Goal: Task Accomplishment & Management: Use online tool/utility

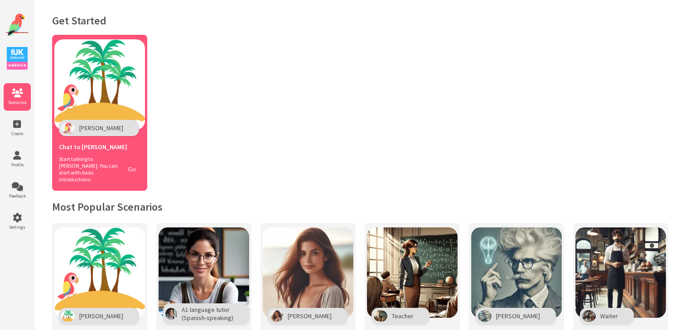
click at [132, 165] on button "Go" at bounding box center [131, 169] width 17 height 13
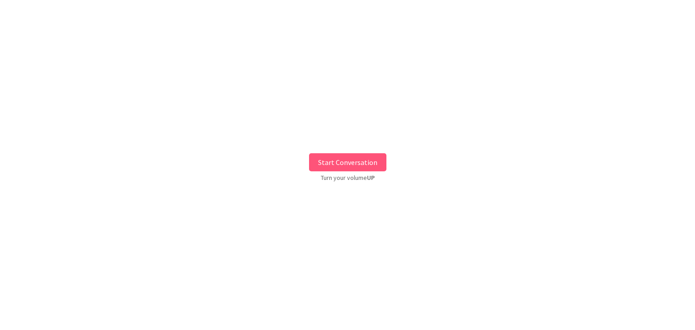
click at [337, 157] on button "Start Conversation" at bounding box center [347, 162] width 77 height 18
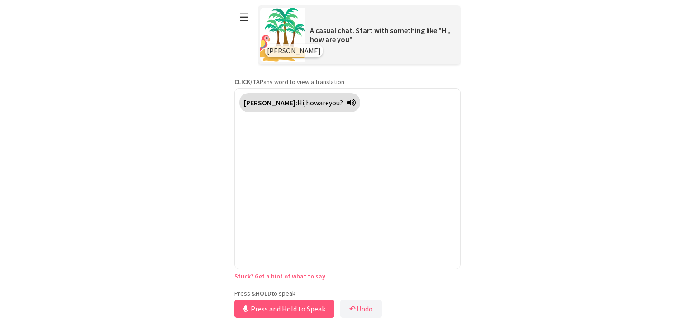
click at [294, 296] on div "Press & HOLD to speak Press and Hold to Speak ↶ Undo Save No voice detected. Ho…" at bounding box center [347, 305] width 226 height 31
click at [297, 315] on button "Release to Stop Speaking" at bounding box center [282, 309] width 97 height 18
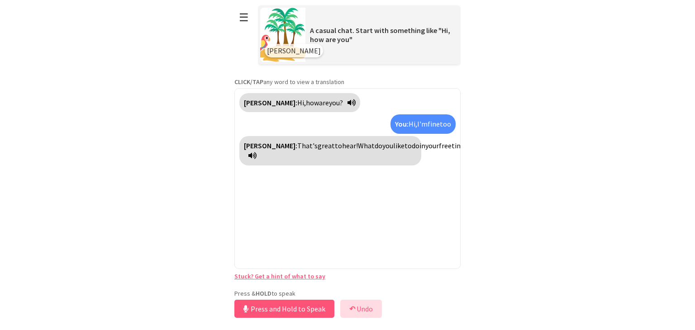
click at [360, 316] on button "↶ Undo" at bounding box center [361, 309] width 42 height 18
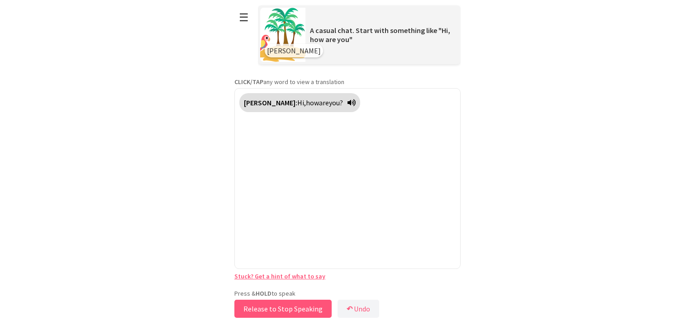
click at [317, 312] on button "Release to Stop Speaking" at bounding box center [282, 309] width 97 height 18
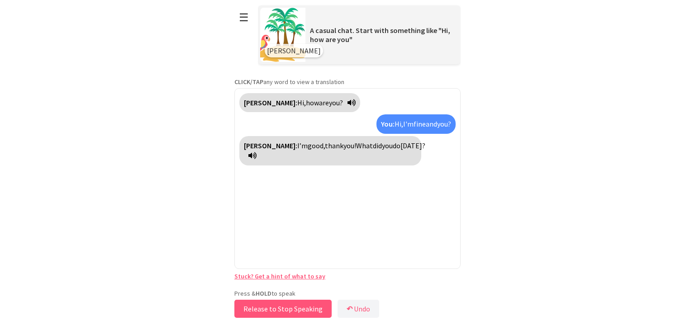
click at [317, 312] on button "Release to Stop Speaking" at bounding box center [282, 309] width 97 height 18
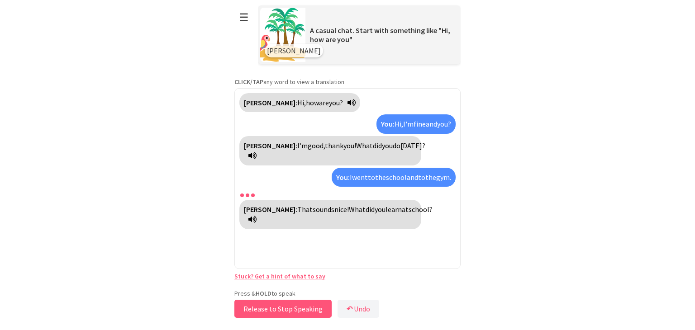
click at [317, 312] on button "Release to Stop Speaking" at bounding box center [282, 309] width 97 height 18
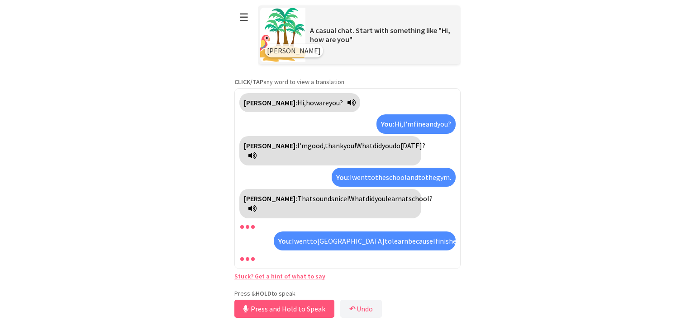
scroll to position [16, 0]
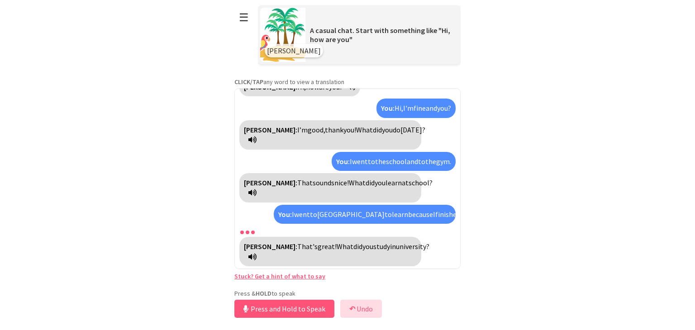
click at [353, 308] on b "↶" at bounding box center [352, 309] width 6 height 9
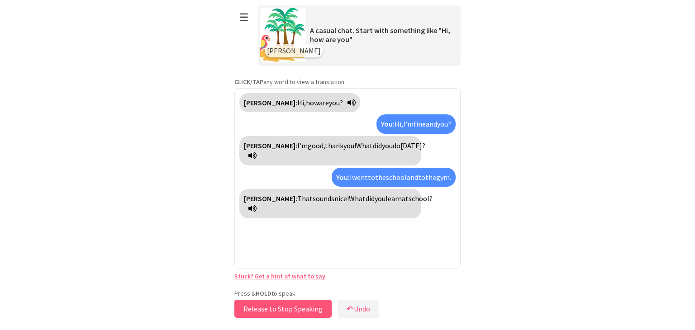
click at [301, 304] on button "Release to Stop Speaking" at bounding box center [282, 309] width 97 height 18
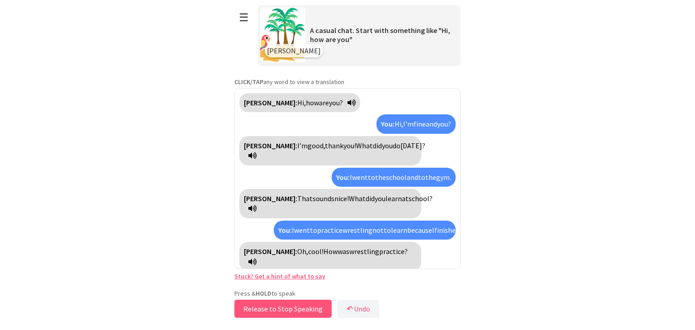
click at [302, 303] on button "Release to Stop Speaking" at bounding box center [282, 309] width 97 height 18
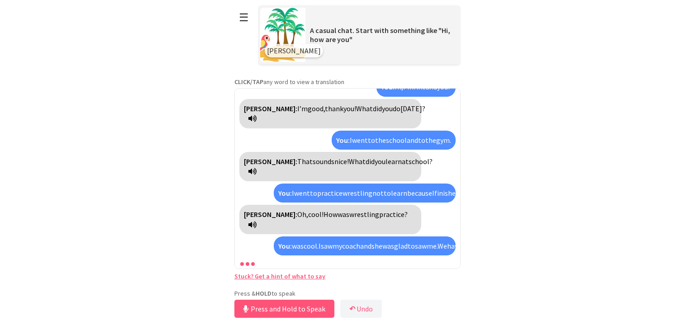
scroll to position [68, 0]
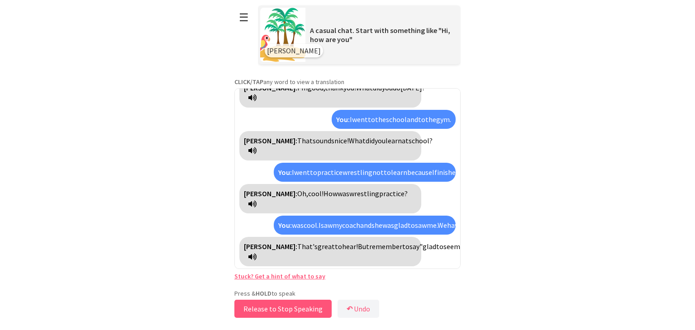
click at [302, 303] on button "Release to Stop Speaking" at bounding box center [282, 309] width 97 height 18
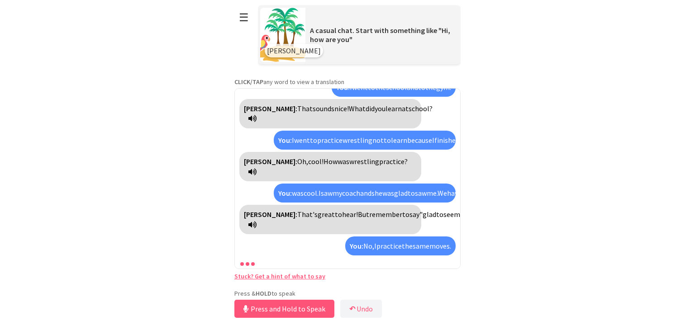
scroll to position [121, 0]
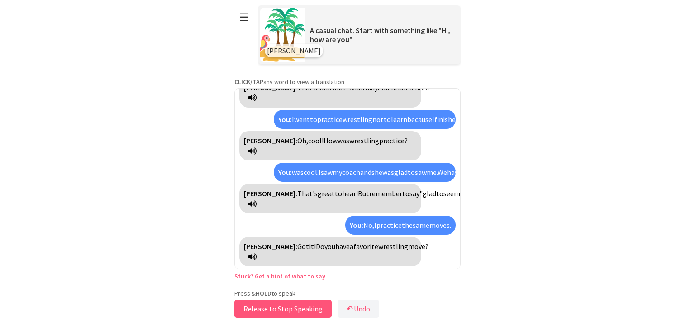
click at [302, 303] on button "Release to Stop Speaking" at bounding box center [282, 309] width 97 height 18
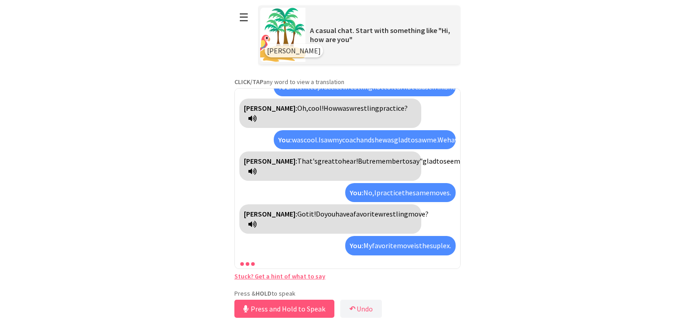
scroll to position [195, 0]
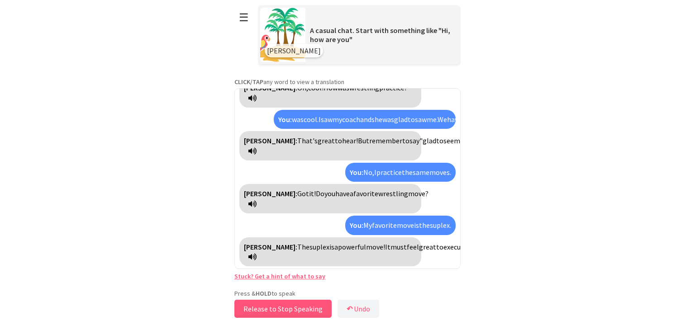
click at [290, 306] on button "Release to Stop Speaking" at bounding box center [282, 309] width 97 height 18
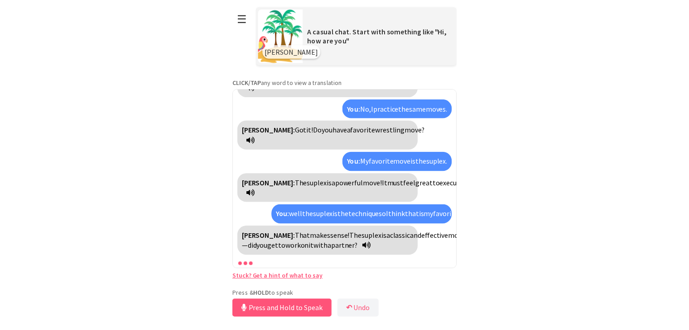
scroll to position [289, 0]
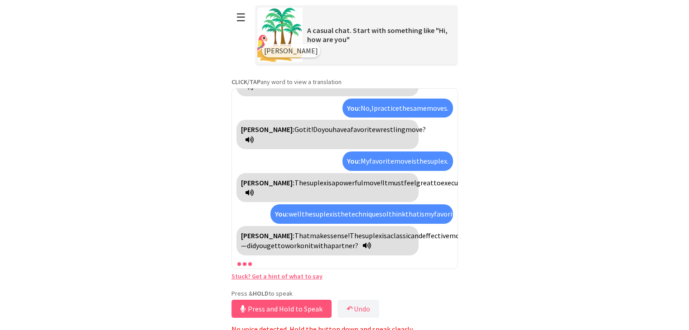
click at [363, 245] on icon at bounding box center [367, 245] width 8 height 7
click at [280, 307] on button "Release to Stop Speaking" at bounding box center [279, 309] width 97 height 18
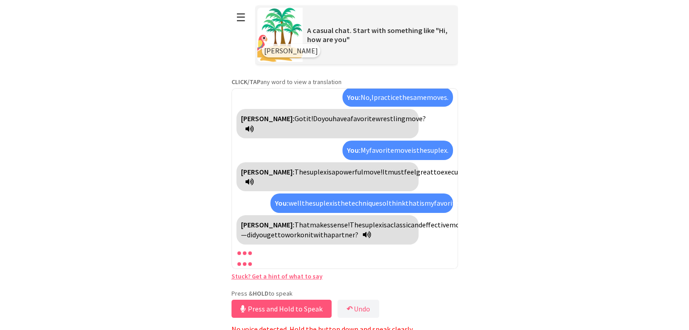
click at [280, 307] on button "Press and Hold to Speak" at bounding box center [281, 309] width 100 height 18
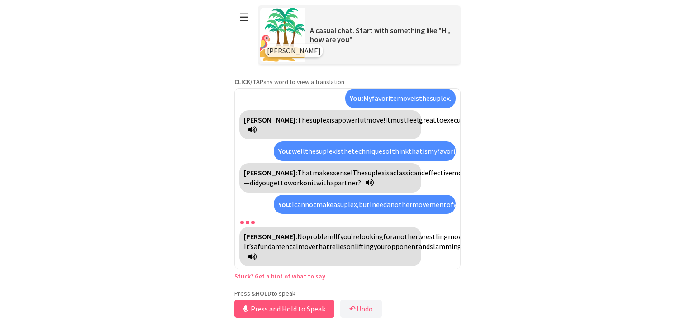
scroll to position [403, 0]
click at [353, 308] on b "↶" at bounding box center [352, 309] width 6 height 9
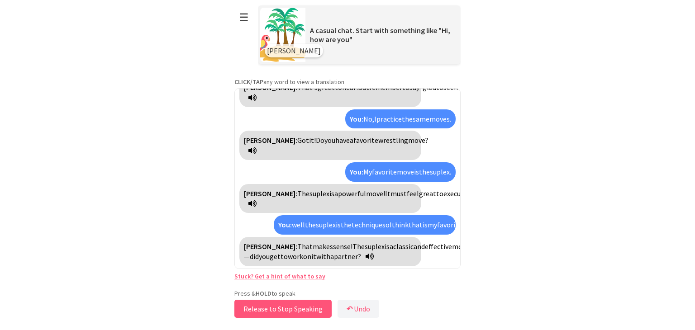
click at [317, 308] on button "Release to Stop Speaking" at bounding box center [282, 309] width 97 height 18
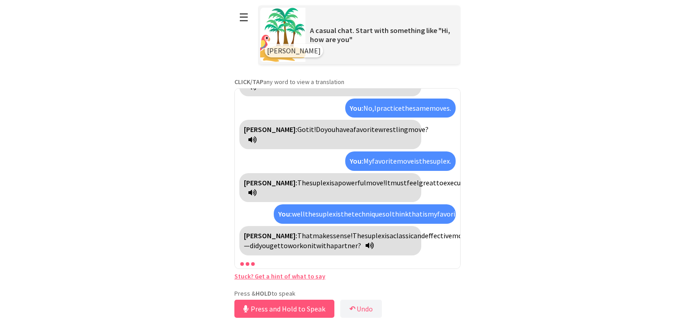
scroll to position [289, 0]
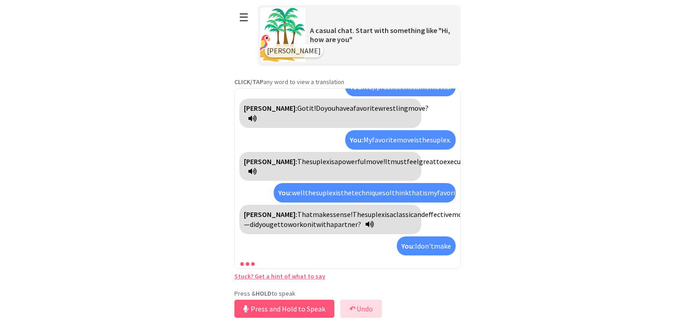
click at [364, 307] on button "↶ Undo" at bounding box center [361, 309] width 42 height 18
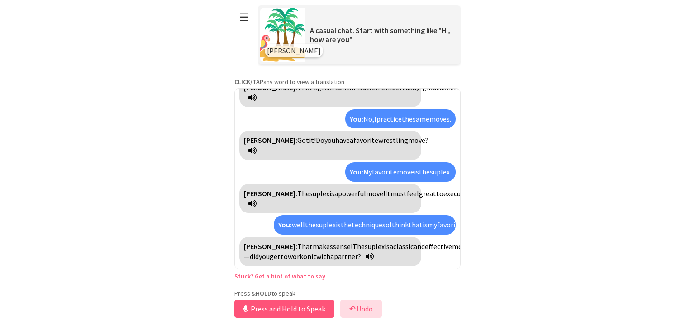
scroll to position [278, 0]
drag, startPoint x: 304, startPoint y: 306, endPoint x: 318, endPoint y: 286, distance: 25.1
click at [318, 286] on div "**********" at bounding box center [347, 160] width 226 height 320
click at [308, 307] on button "Release to Stop Speaking" at bounding box center [282, 309] width 97 height 18
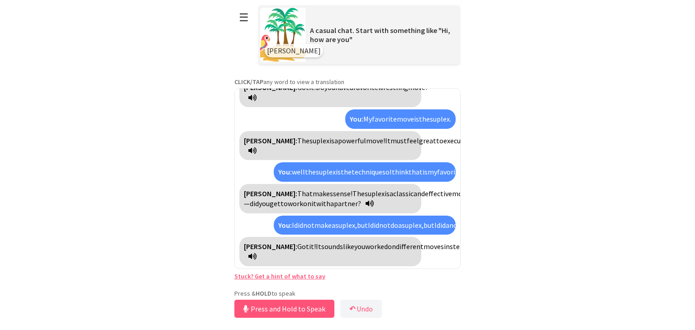
scroll to position [351, 0]
drag, startPoint x: 306, startPoint y: 307, endPoint x: 315, endPoint y: 303, distance: 8.9
click at [315, 303] on button "Release to Stop Speaking" at bounding box center [282, 309] width 97 height 18
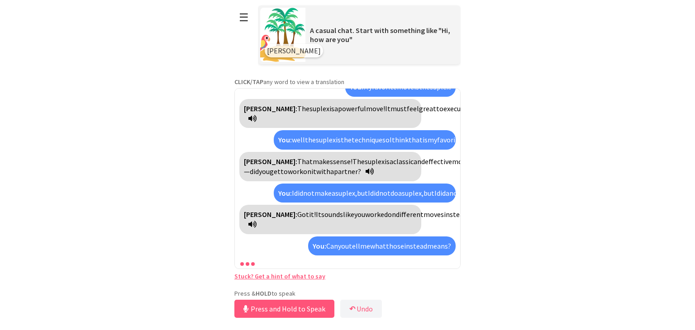
scroll to position [465, 0]
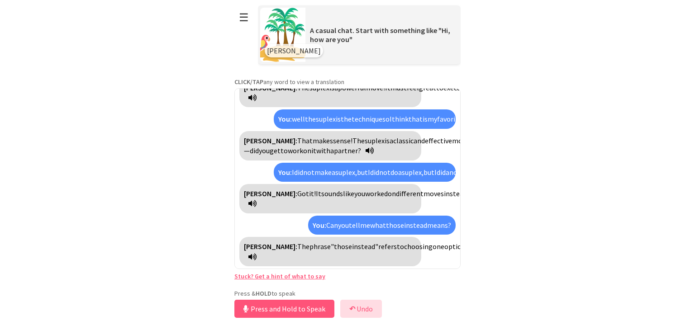
click at [355, 312] on button "↶ Undo" at bounding box center [361, 309] width 42 height 18
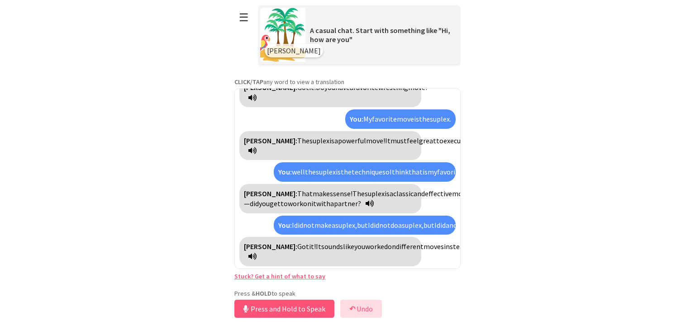
scroll to position [351, 0]
click at [301, 312] on button "Release to Stop Speaking" at bounding box center [282, 309] width 97 height 18
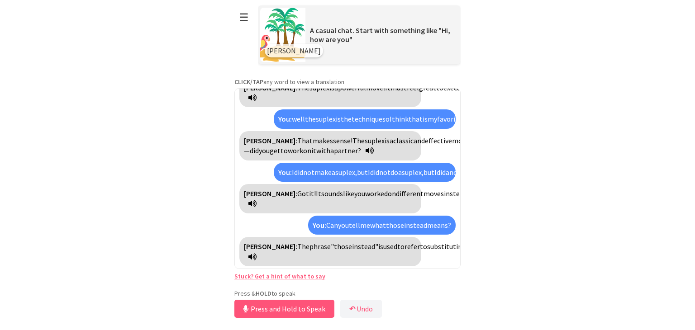
scroll to position [455, 0]
click at [368, 311] on button "↶ Undo" at bounding box center [361, 309] width 42 height 18
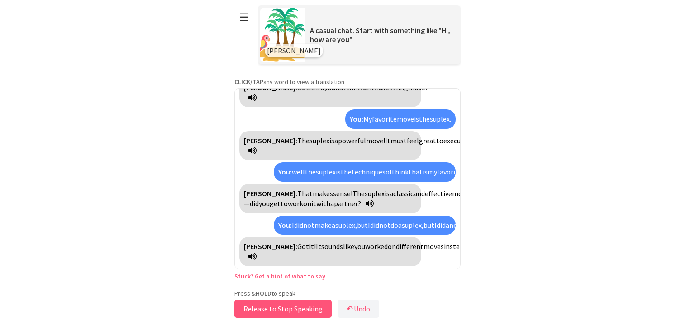
click at [313, 308] on button "Release to Stop Speaking" at bounding box center [282, 309] width 97 height 18
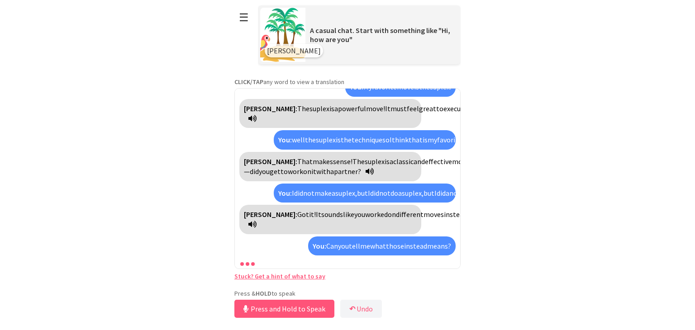
scroll to position [506, 0]
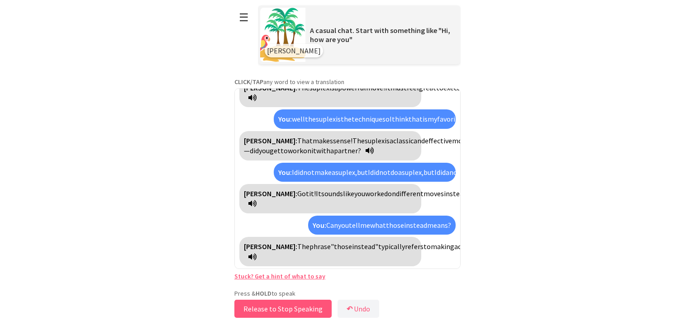
click at [312, 308] on button "Release to Stop Speaking" at bounding box center [282, 309] width 97 height 18
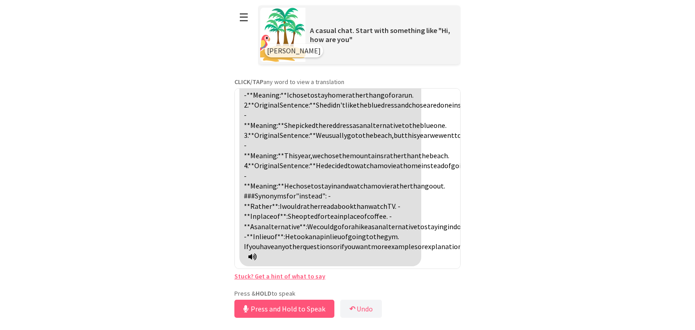
scroll to position [761, 0]
click at [305, 312] on button "Release to Stop Speaking" at bounding box center [282, 309] width 97 height 18
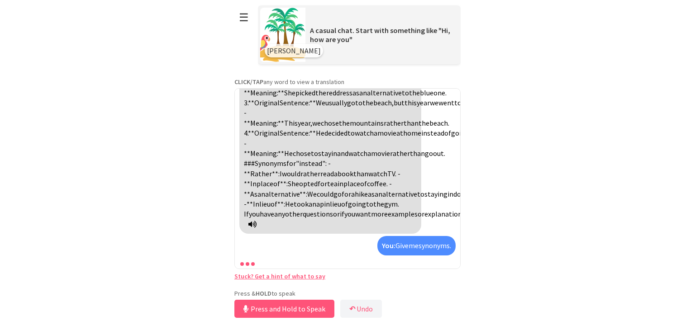
scroll to position [855, 0]
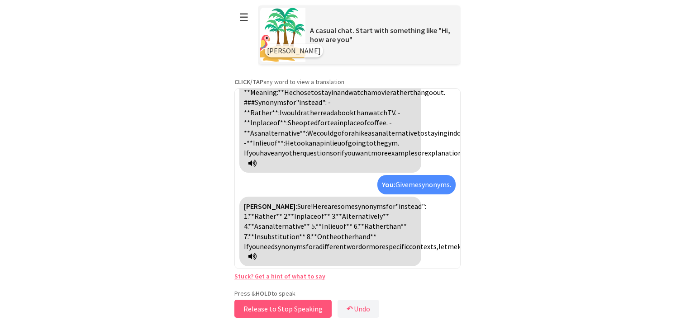
click at [305, 312] on button "Release to Stop Speaking" at bounding box center [282, 309] width 97 height 18
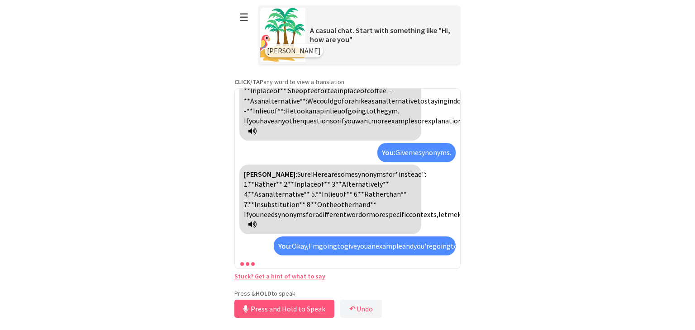
scroll to position [929, 0]
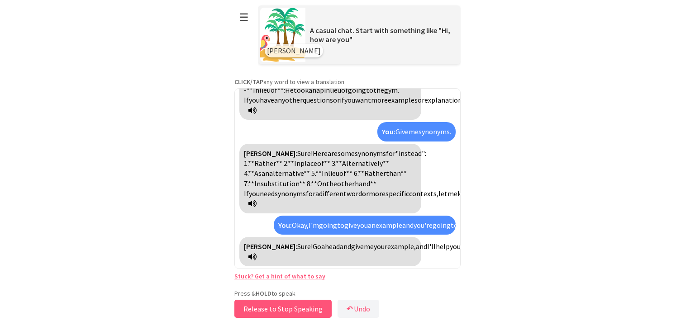
click at [301, 306] on button "Release to Stop Speaking" at bounding box center [282, 309] width 97 height 18
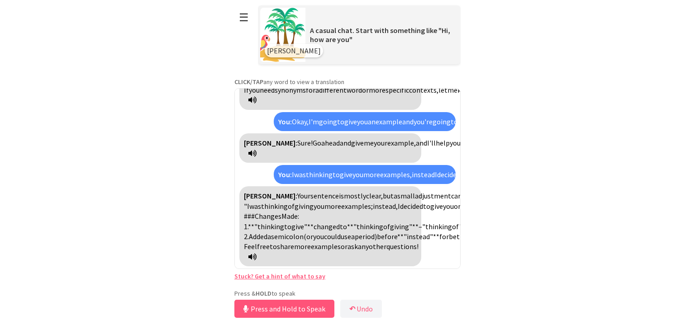
scroll to position [1073, 0]
click at [304, 309] on button "Release to Stop Speaking" at bounding box center [282, 309] width 97 height 18
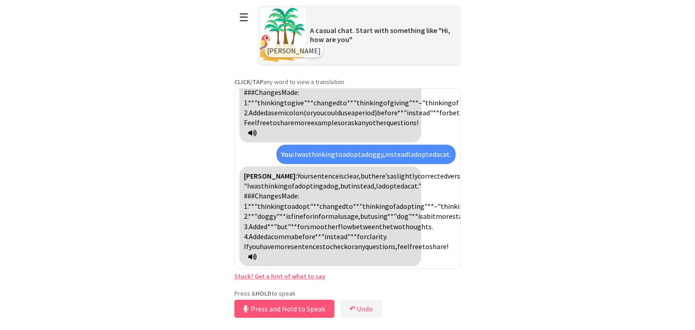
scroll to position [1237, 0]
